Goal: Complete application form

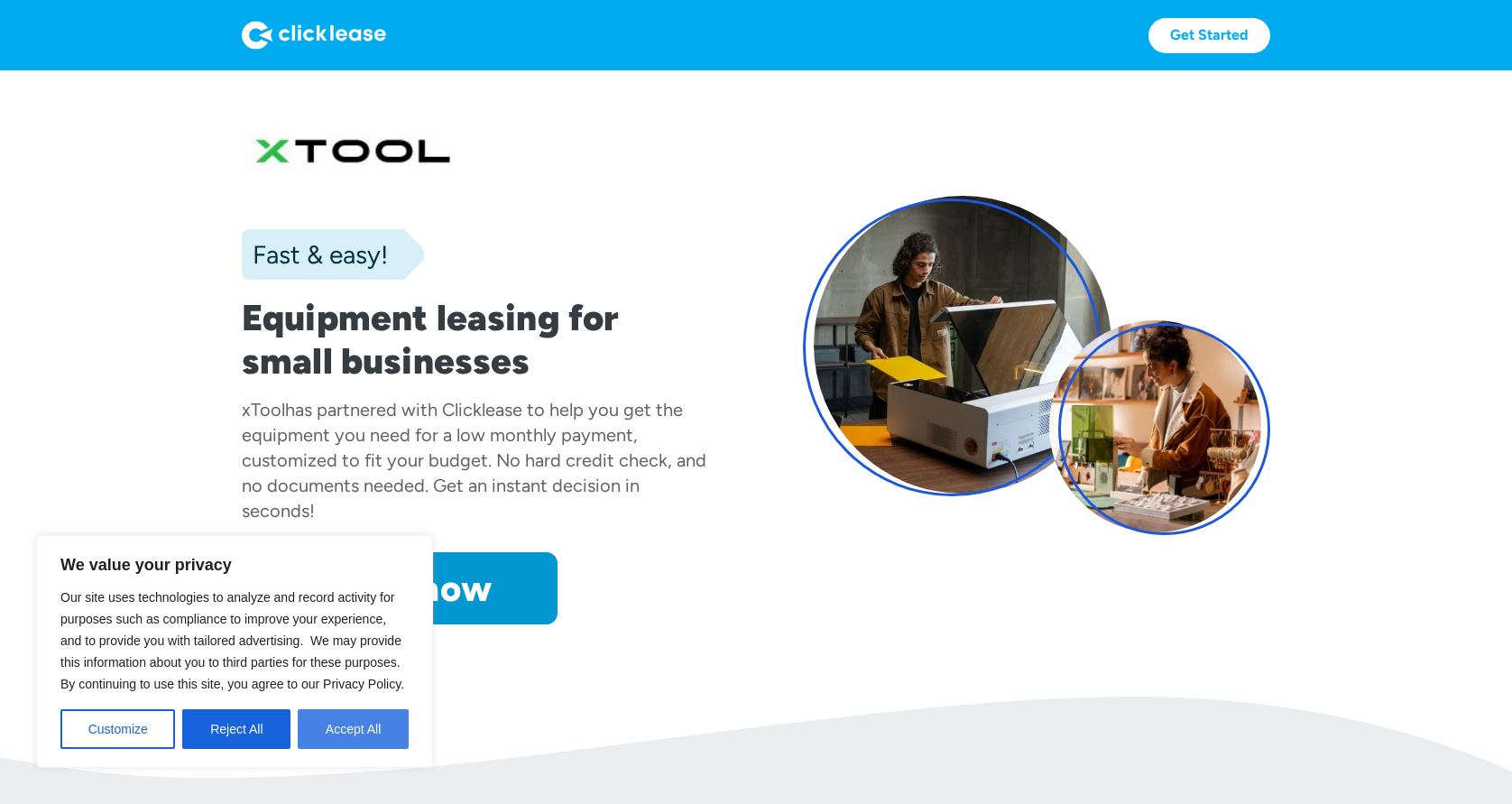
click at [351, 734] on button "Accept All" at bounding box center [353, 730] width 111 height 40
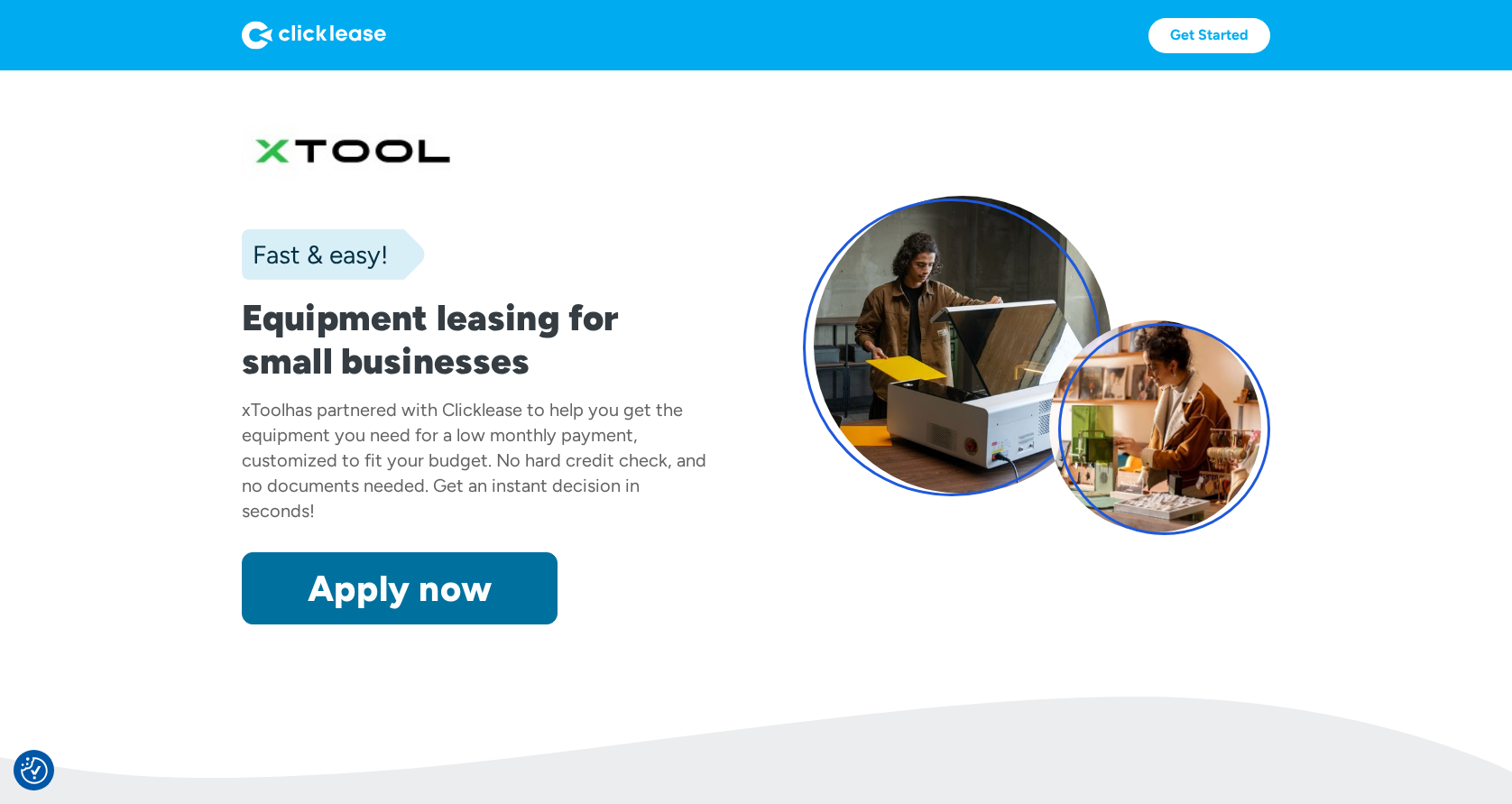
click at [433, 600] on link "Apply now" at bounding box center [400, 588] width 316 height 72
